Goal: Task Accomplishment & Management: Manage account settings

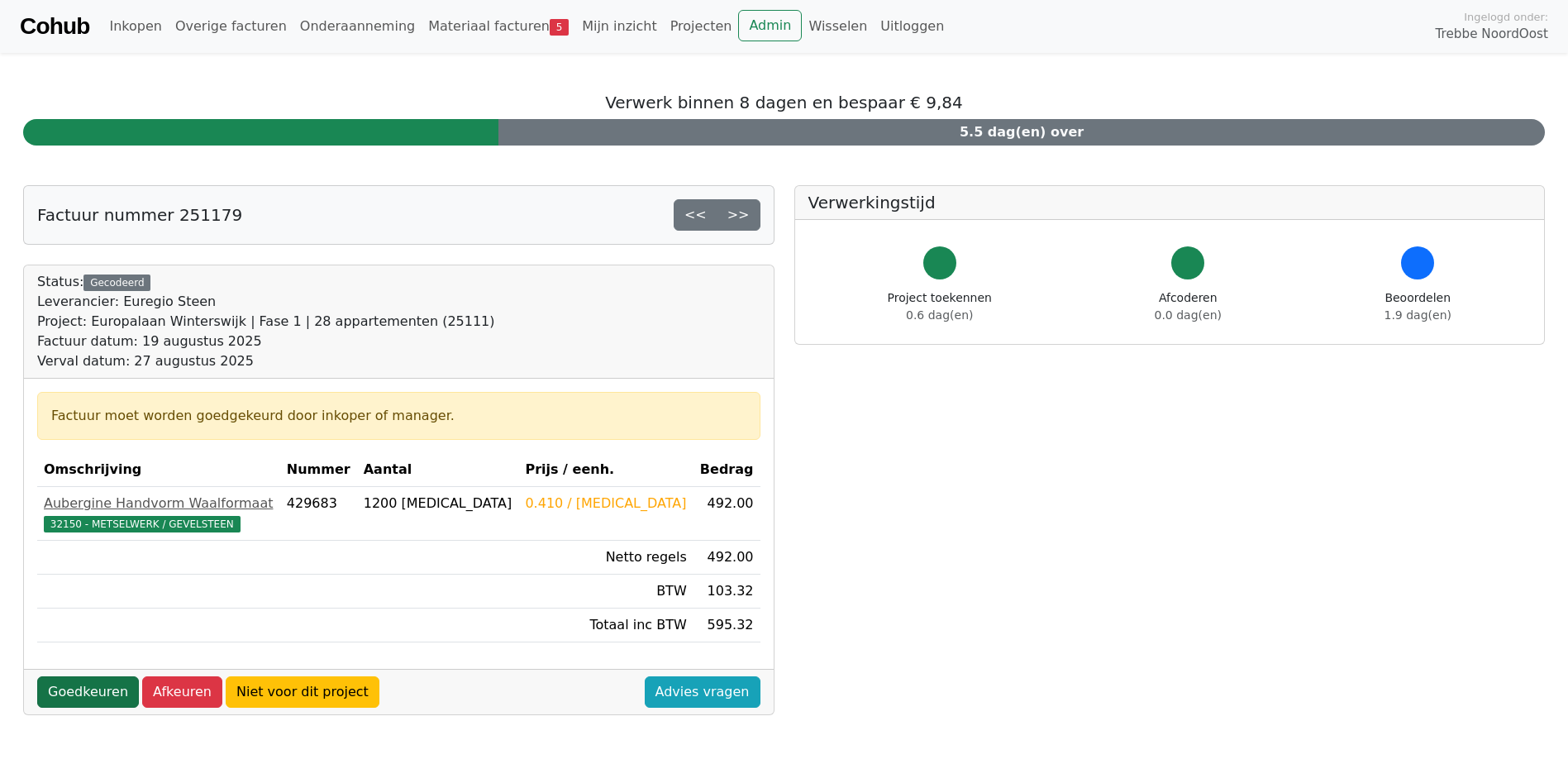
click at [82, 687] on link "Goedkeuren" at bounding box center [88, 692] width 102 height 31
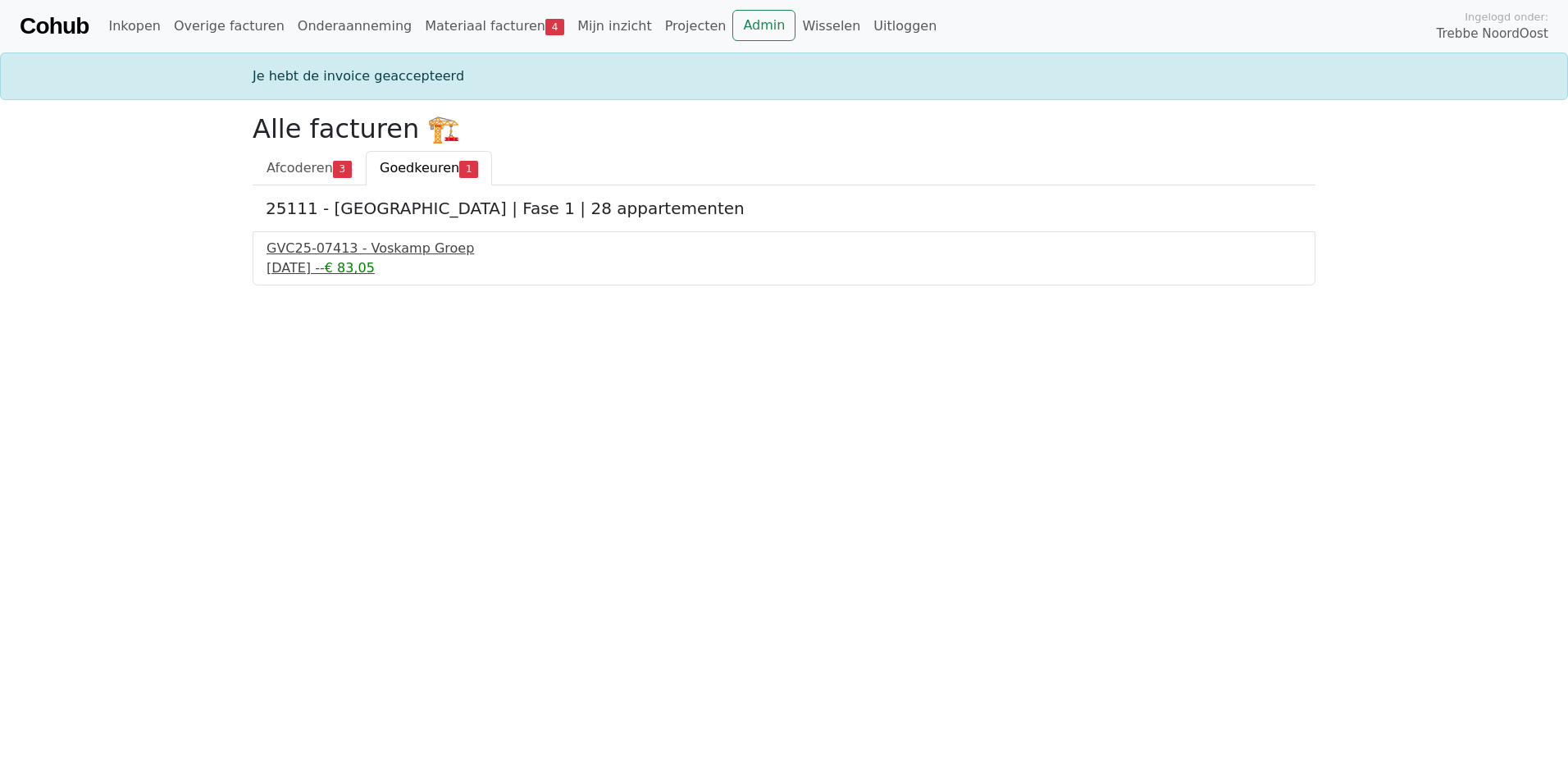
click at [339, 252] on div "GVC25-07413 - Voskamp Groep" at bounding box center [783, 248] width 1035 height 20
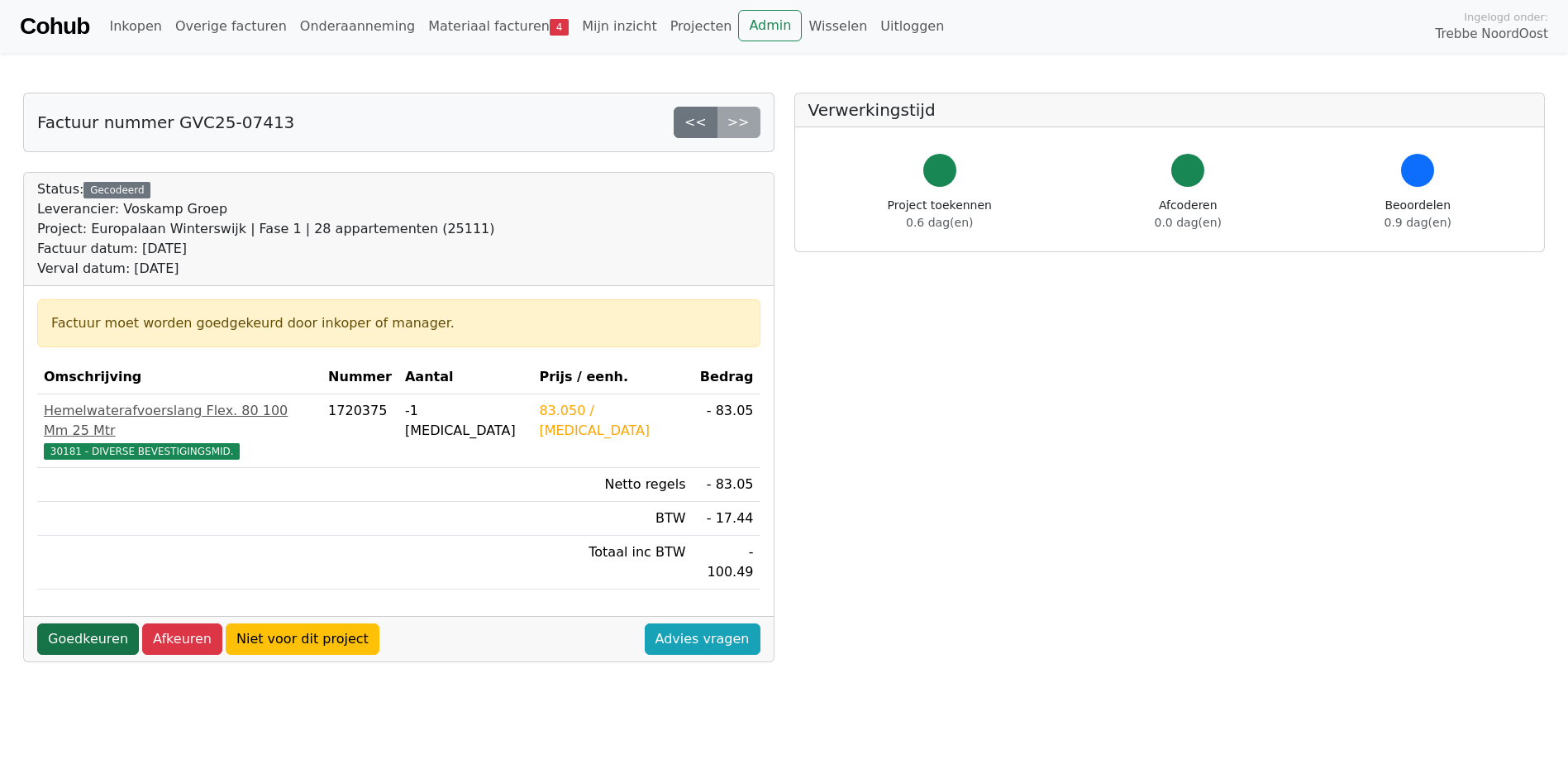
click at [86, 623] on link "Goedkeuren" at bounding box center [88, 638] width 102 height 31
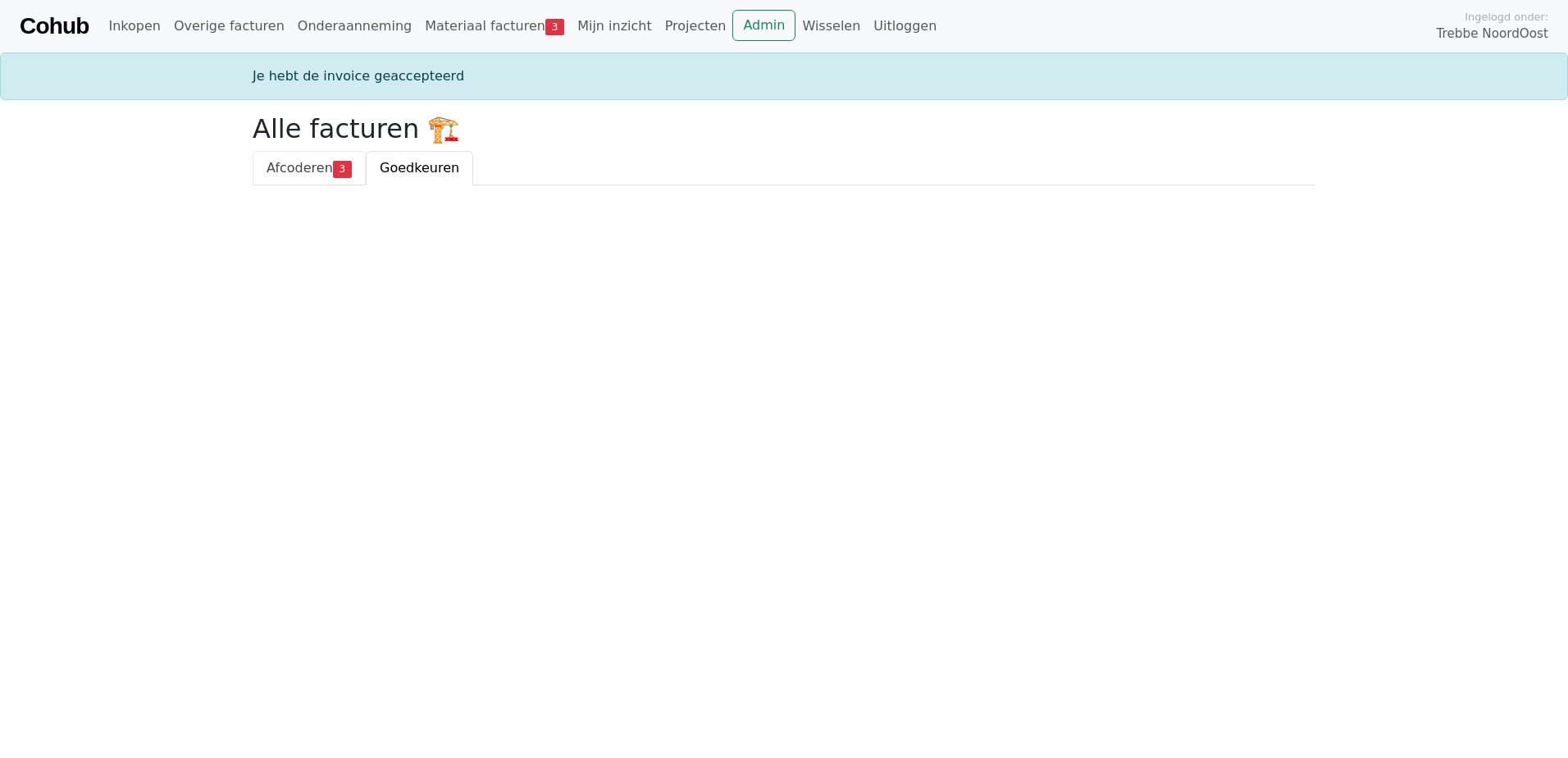
click at [314, 164] on span "Afcoderen" at bounding box center [299, 167] width 66 height 16
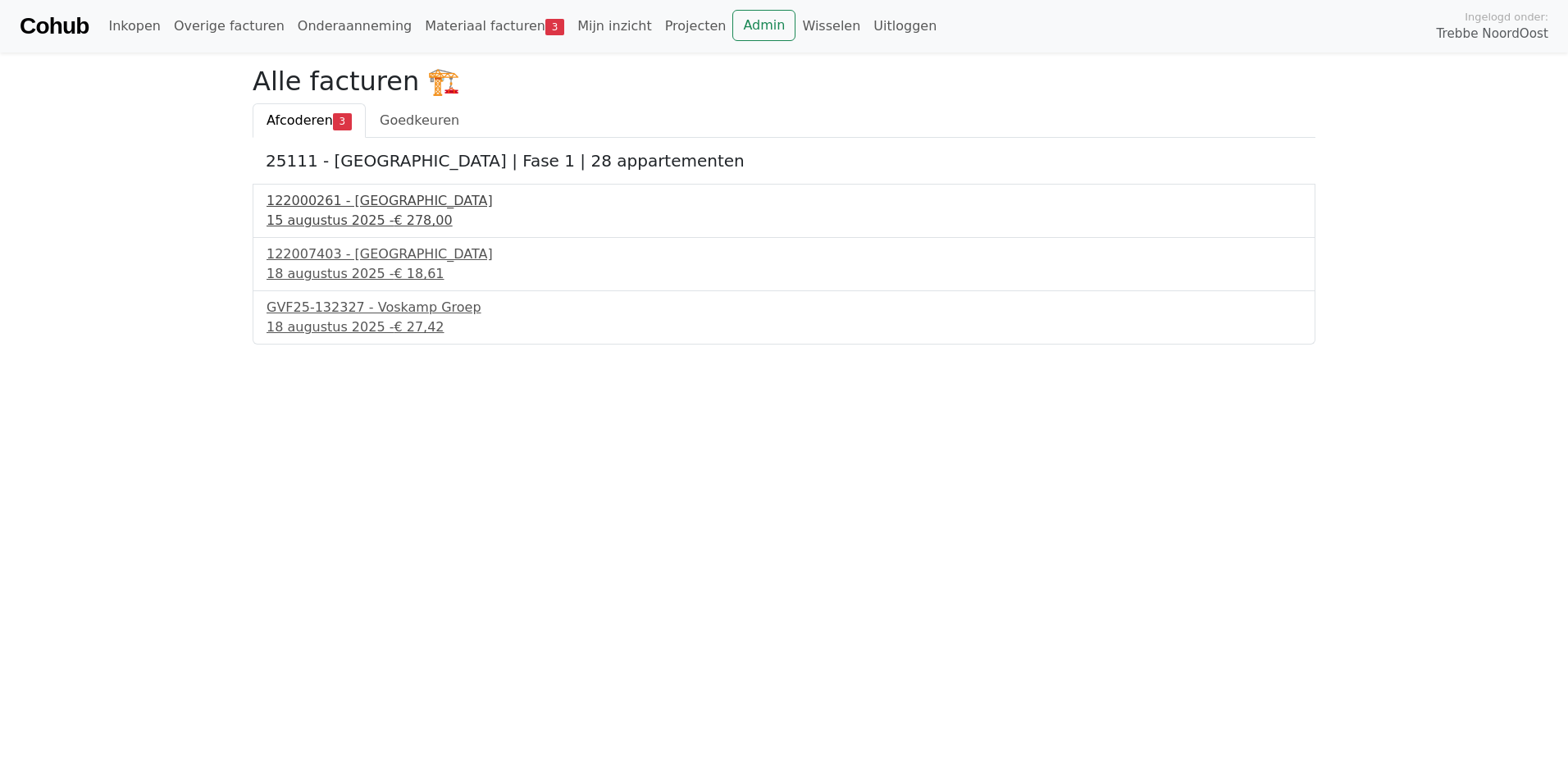
click at [335, 198] on div "122000261 - [GEOGRAPHIC_DATA]" at bounding box center [783, 200] width 1035 height 20
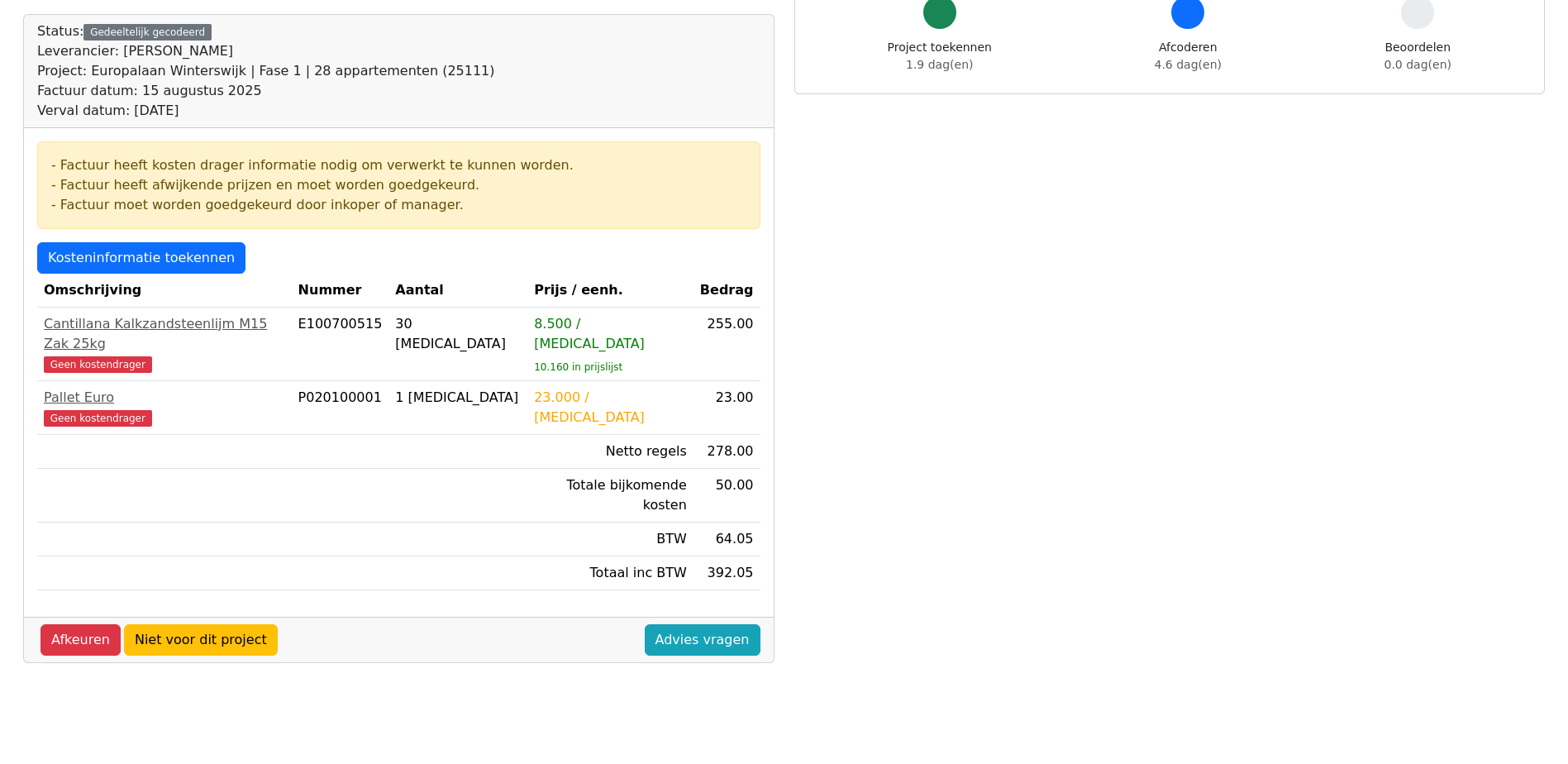
scroll to position [166, 0]
